Goal: Information Seeking & Learning: Learn about a topic

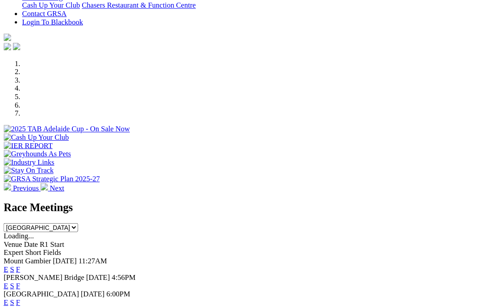
scroll to position [224, 0]
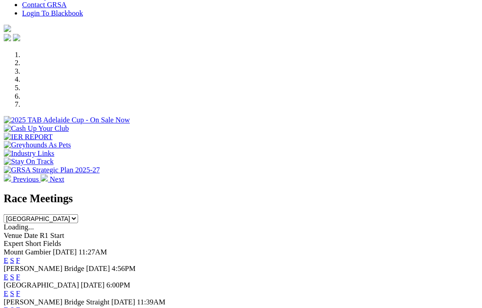
click at [20, 257] on link "F" at bounding box center [18, 261] width 4 height 8
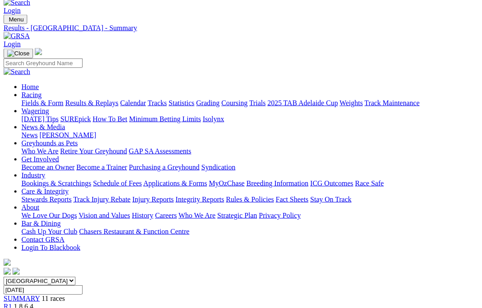
scroll to position [13, 0]
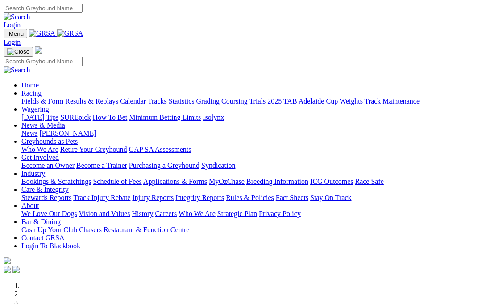
scroll to position [233, 0]
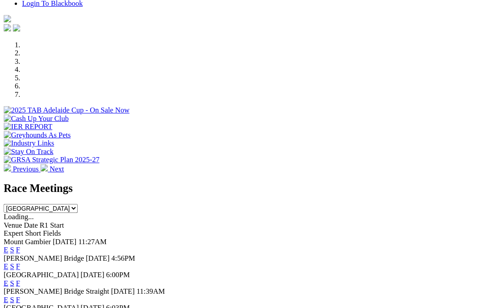
click at [20, 264] on link "F" at bounding box center [18, 268] width 4 height 8
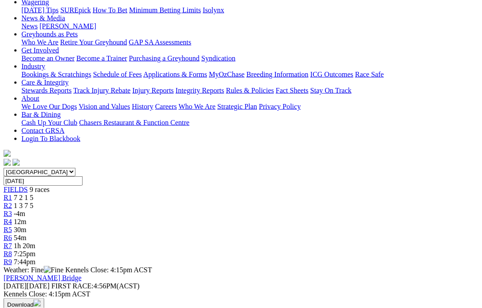
scroll to position [124, 0]
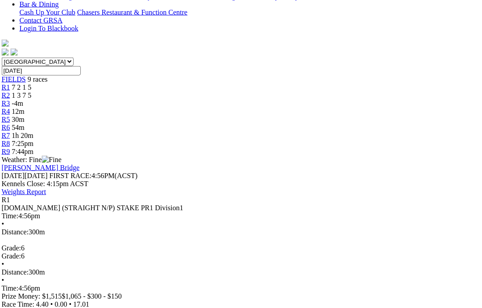
scroll to position [231, 2]
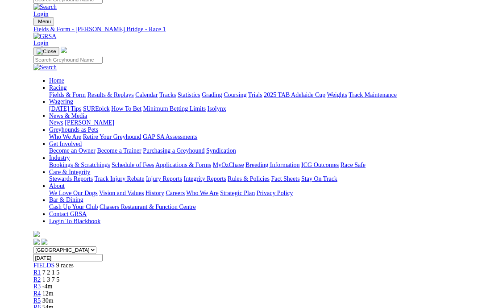
scroll to position [266, 0]
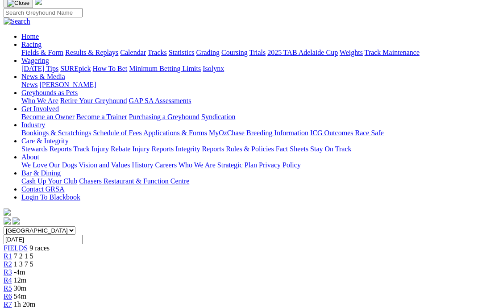
scroll to position [64, 0]
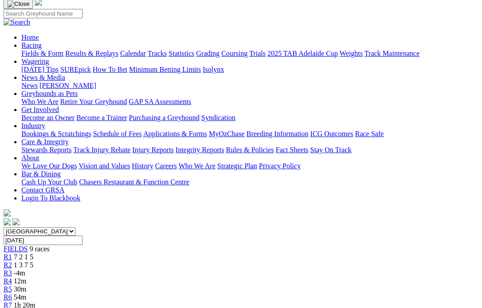
click at [33, 261] on span "1 3 7 5" at bounding box center [24, 265] width 20 height 8
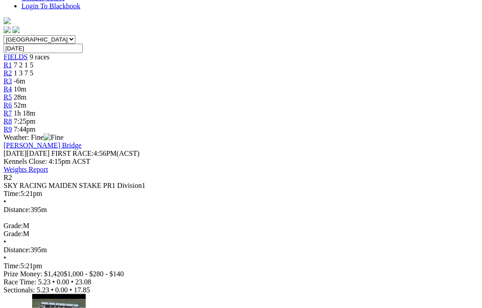
scroll to position [254, 0]
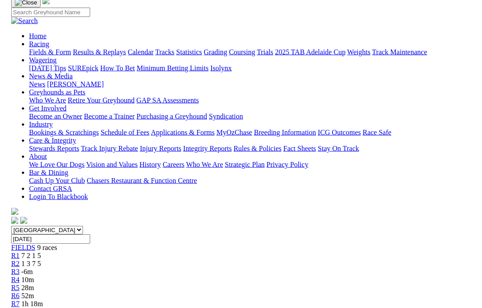
scroll to position [61, 0]
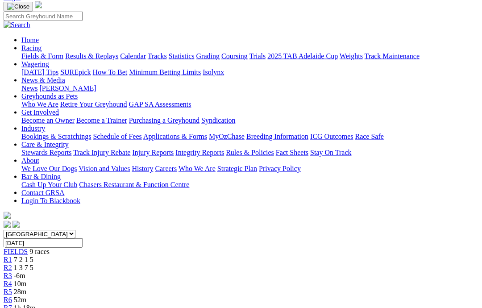
click at [12, 256] on link "R1" at bounding box center [8, 260] width 8 height 8
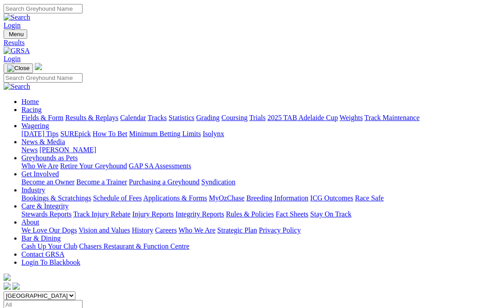
scroll to position [0, 21]
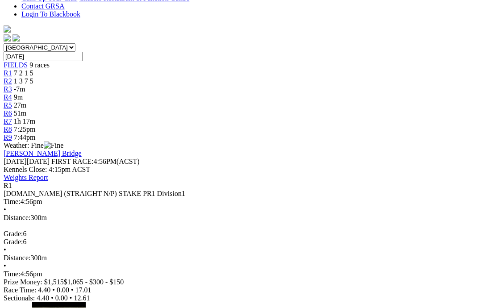
scroll to position [247, 0]
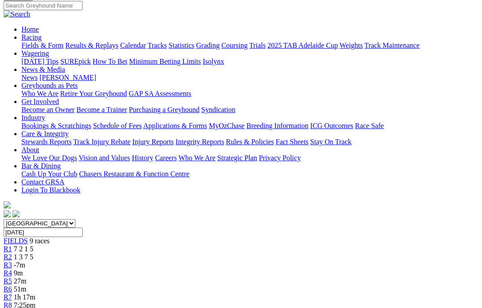
scroll to position [66, 0]
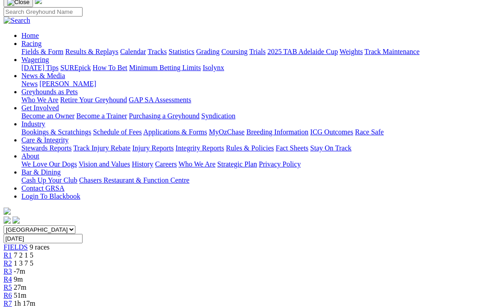
click at [12, 259] on link "R2" at bounding box center [8, 263] width 8 height 8
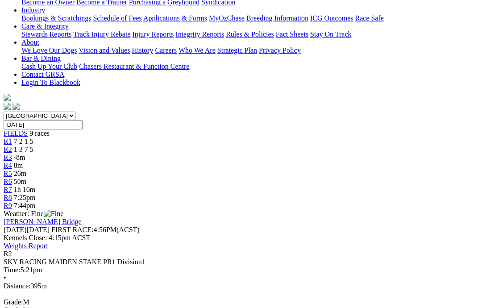
scroll to position [169, 0]
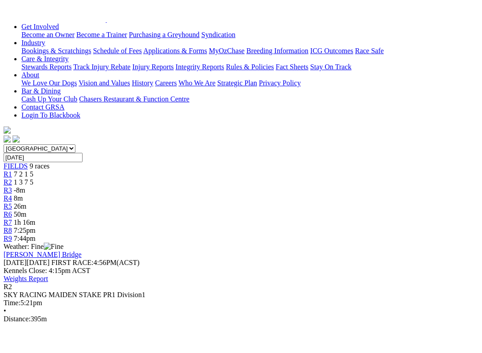
scroll to position [9, 0]
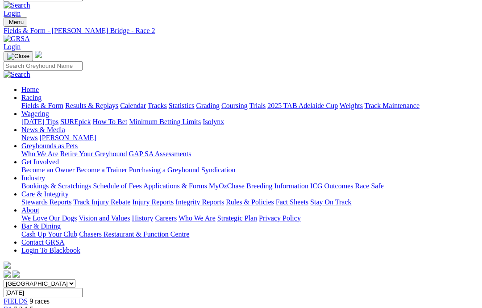
scroll to position [11, 0]
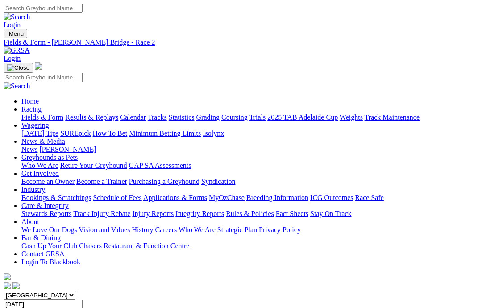
scroll to position [12, 0]
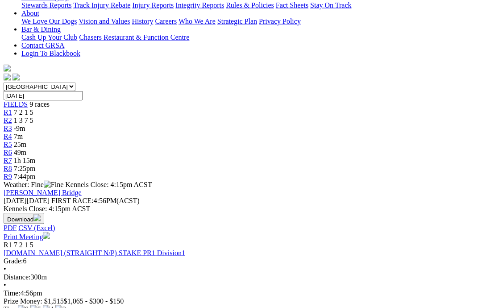
scroll to position [209, 0]
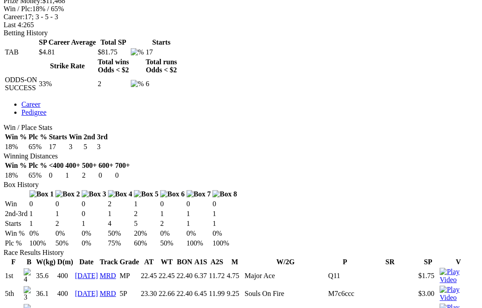
scroll to position [396, 0]
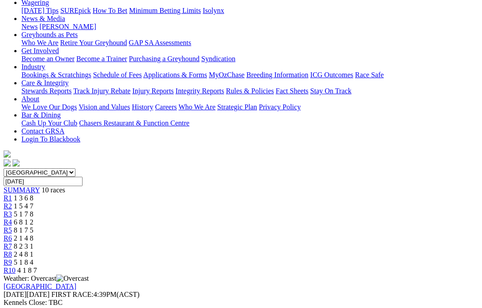
scroll to position [122, 0]
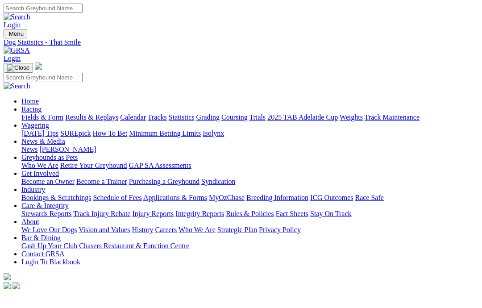
scroll to position [396, 0]
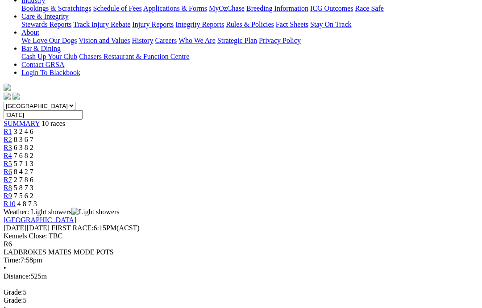
scroll to position [191, 0]
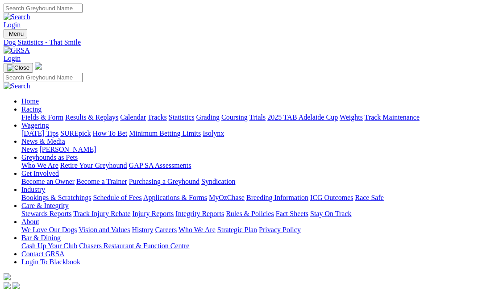
scroll to position [396, 0]
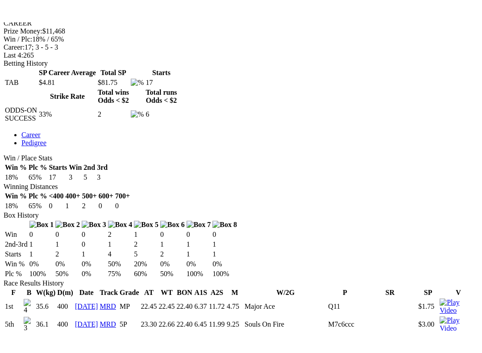
scroll to position [9, 0]
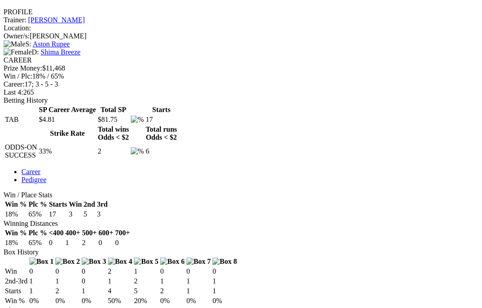
scroll to position [337, 0]
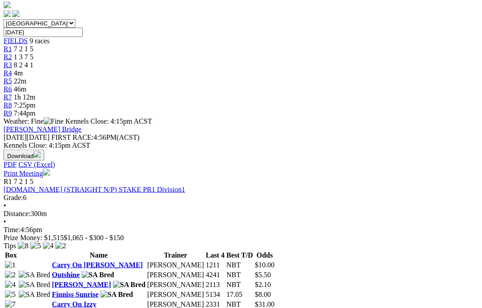
scroll to position [275, 0]
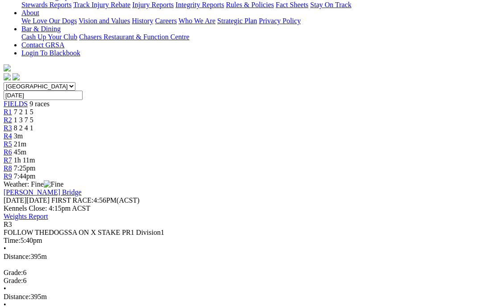
scroll to position [209, 0]
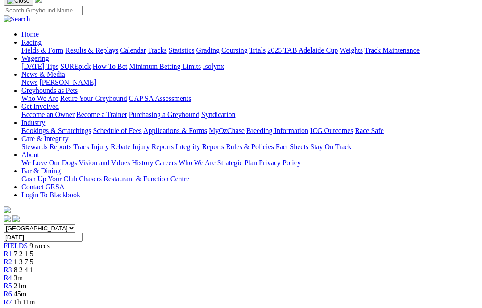
scroll to position [66, 0]
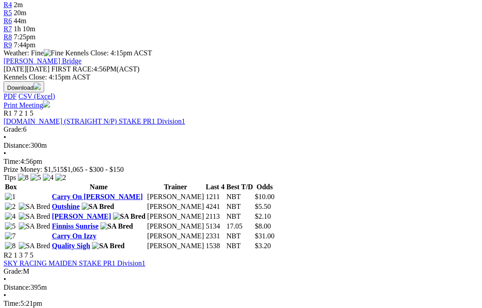
scroll to position [339, 0]
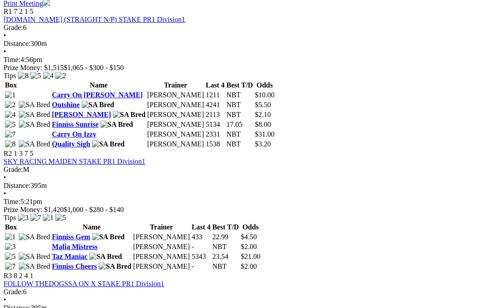
scroll to position [443, 0]
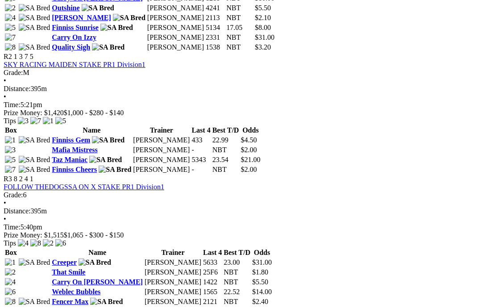
scroll to position [538, 0]
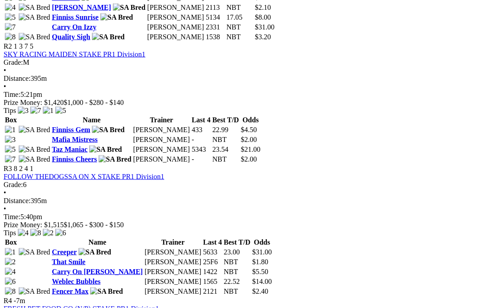
scroll to position [547, 0]
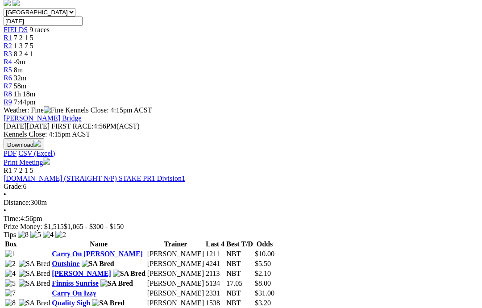
scroll to position [321, 0]
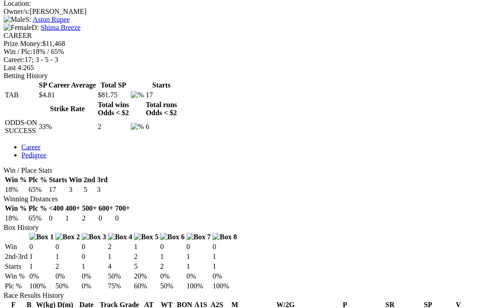
scroll to position [361, 0]
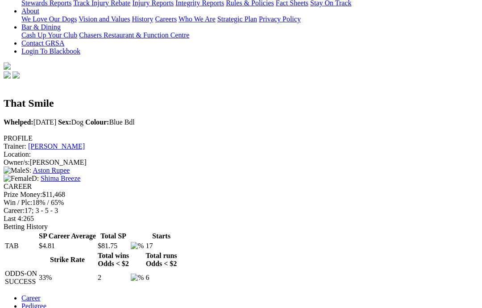
scroll to position [252, 0]
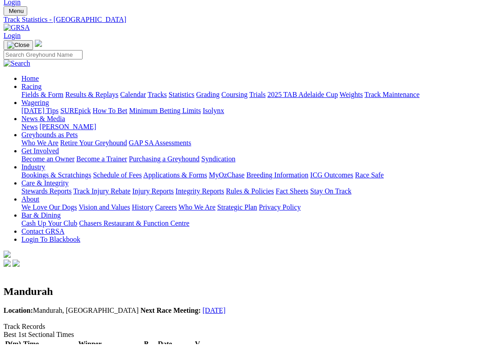
scroll to position [15, 0]
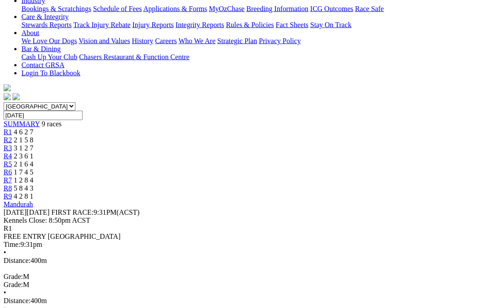
scroll to position [183, 0]
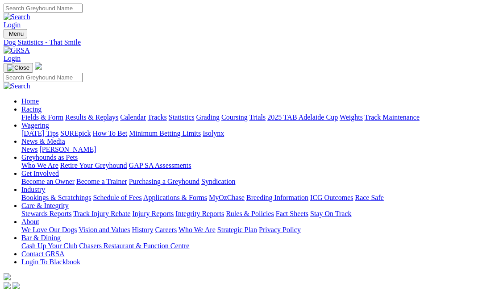
scroll to position [288, 0]
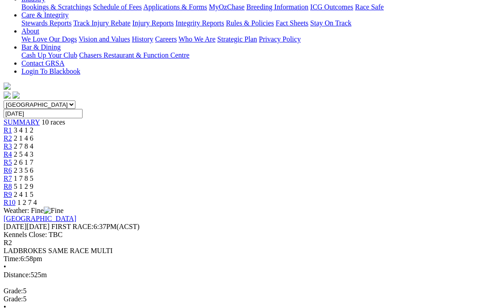
scroll to position [191, 0]
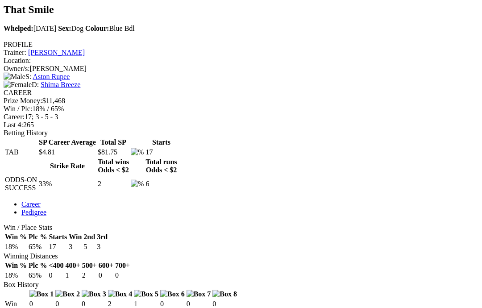
scroll to position [305, 0]
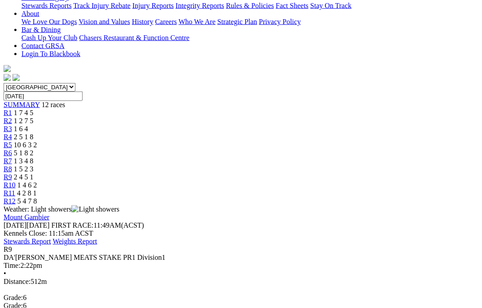
scroll to position [206, 0]
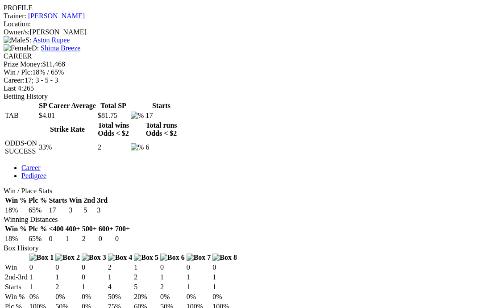
scroll to position [347, 0]
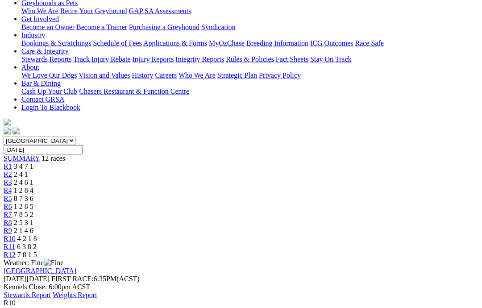
scroll to position [121, 0]
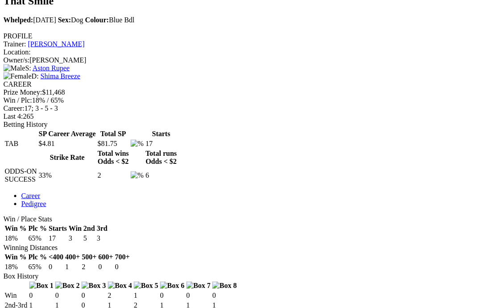
scroll to position [313, 4]
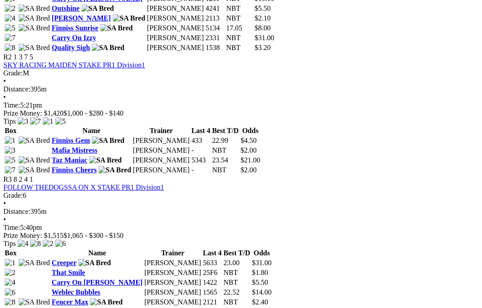
scroll to position [547, 1]
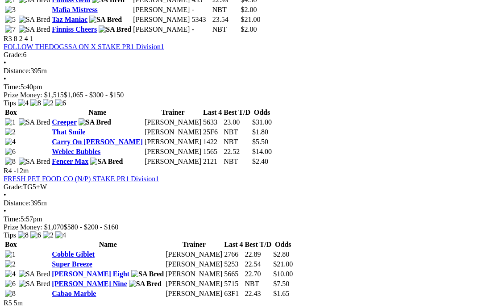
scroll to position [678, 0]
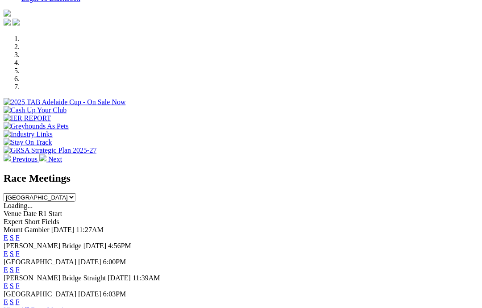
scroll to position [220, 0]
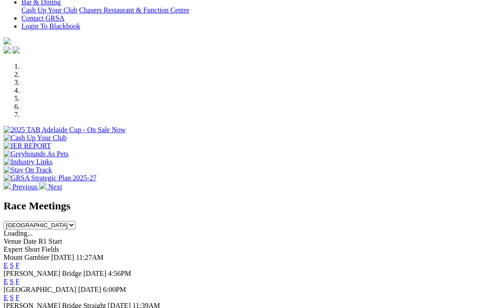
click at [75, 221] on select "South Australia New South Wales Northern Territory Queensland Tasmania Victoria…" at bounding box center [40, 225] width 72 height 8
select select "NT"
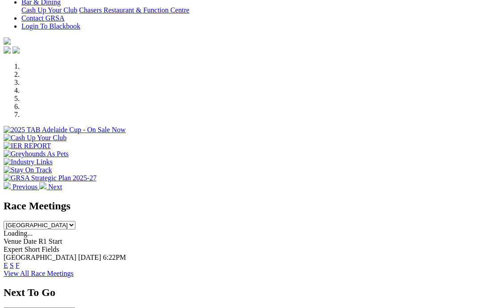
click at [74, 270] on link "View All Race Meetings" at bounding box center [39, 274] width 70 height 8
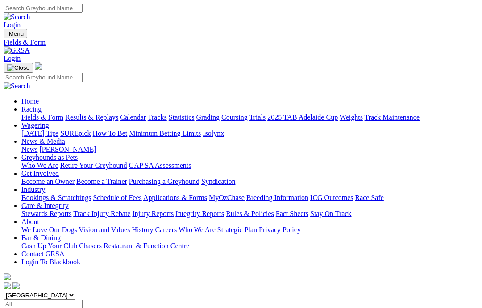
click at [75, 291] on select "South Australia New South Wales Northern Territory Queensland Tasmania Victoria…" at bounding box center [40, 295] width 72 height 8
click at [44, 291] on select "South Australia New South Wales Northern Territory Queensland Tasmania Victoria…" at bounding box center [40, 295] width 72 height 8
click at [49, 291] on select "South Australia New South Wales Northern Territory Queensland Tasmania Victoria…" at bounding box center [40, 295] width 72 height 8
select select "[GEOGRAPHIC_DATA]"
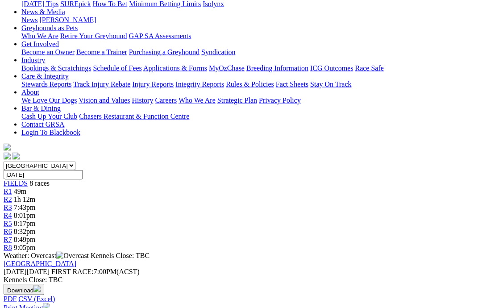
scroll to position [130, 0]
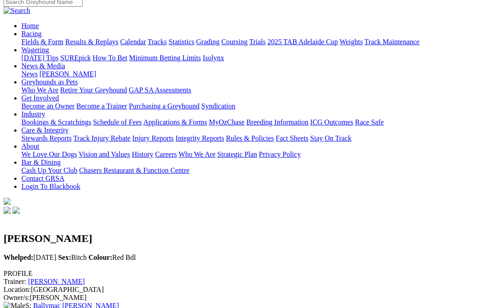
scroll to position [71, 0]
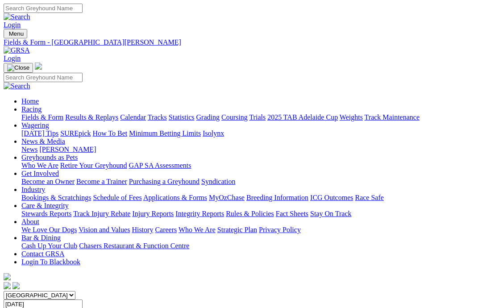
scroll to position [166, 0]
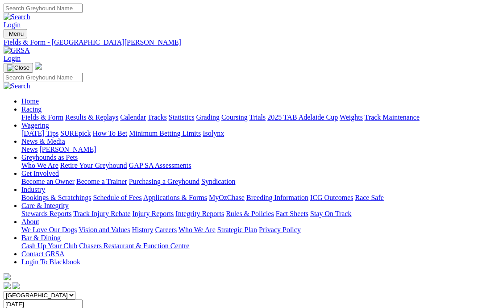
scroll to position [166, 0]
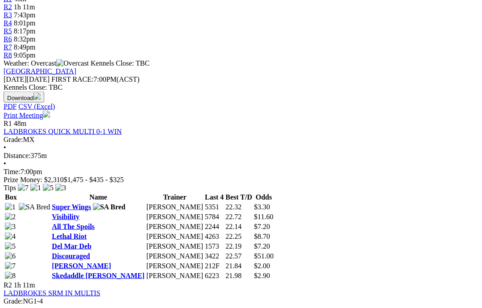
scroll to position [322, 0]
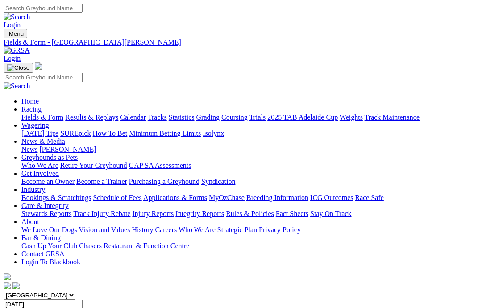
scroll to position [358, 0]
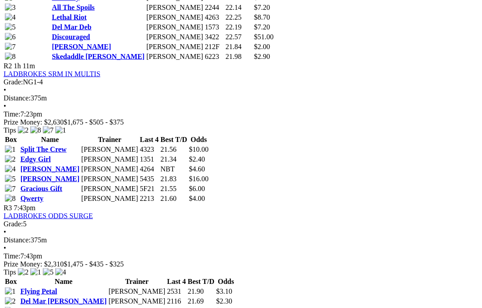
scroll to position [542, 0]
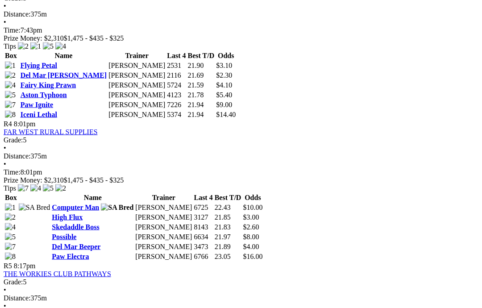
scroll to position [768, 0]
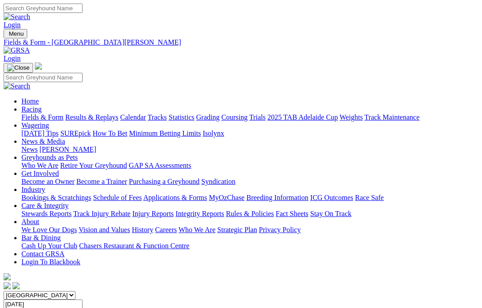
scroll to position [804, 0]
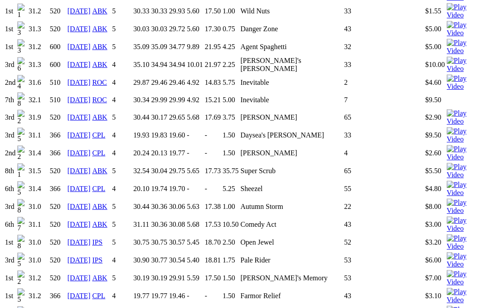
scroll to position [1239, 0]
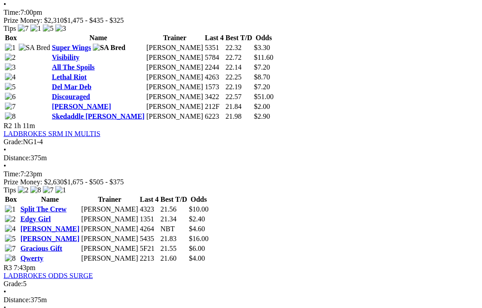
scroll to position [388, 0]
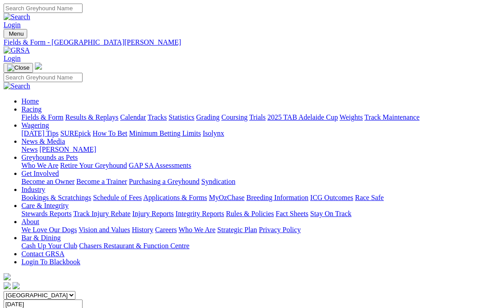
scroll to position [388, 0]
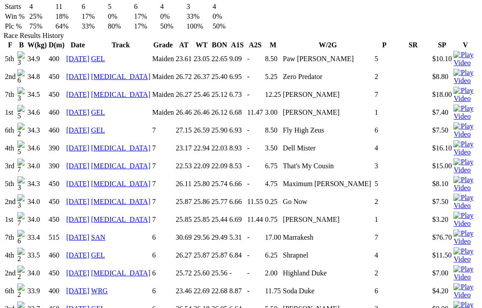
scroll to position [597, 0]
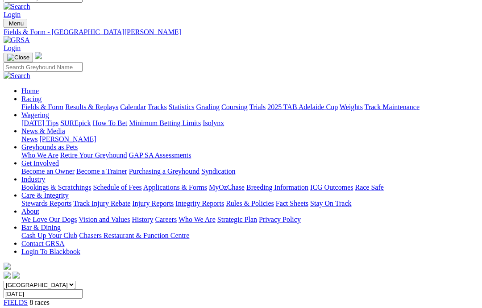
scroll to position [7, 10]
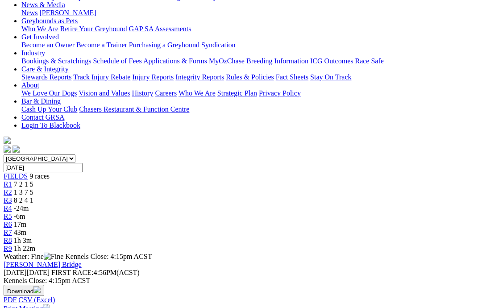
scroll to position [114, 0]
